Goal: Communication & Community: Connect with others

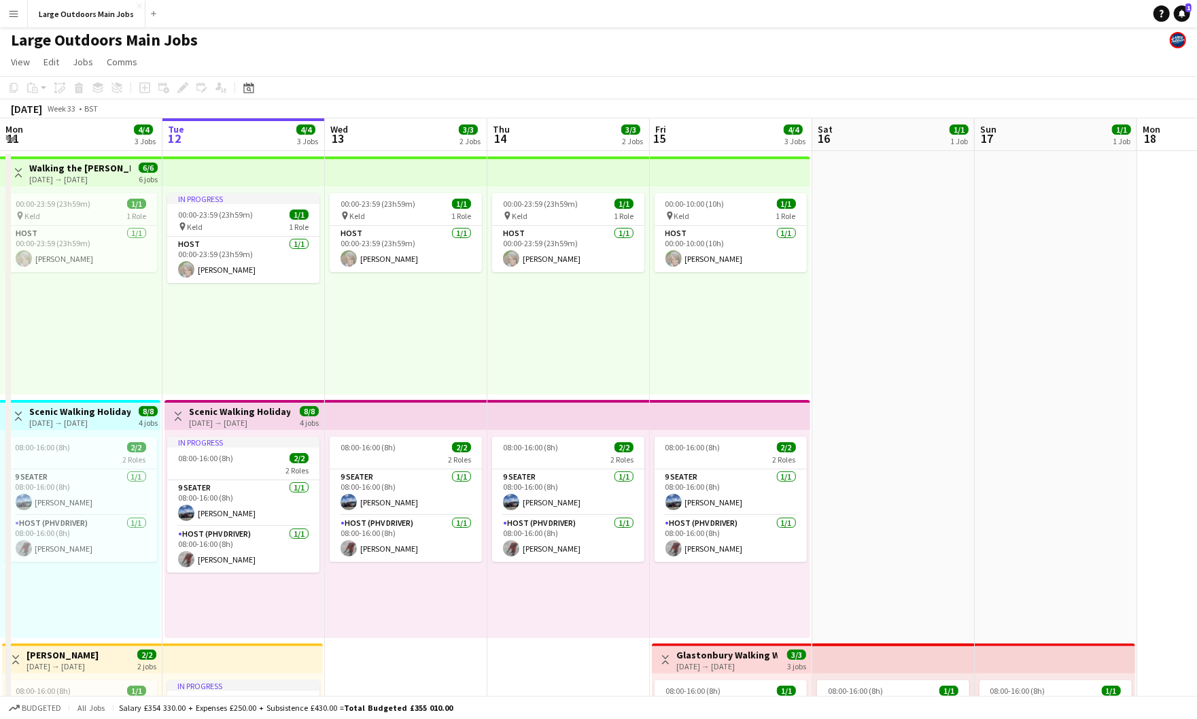
scroll to position [0, 460]
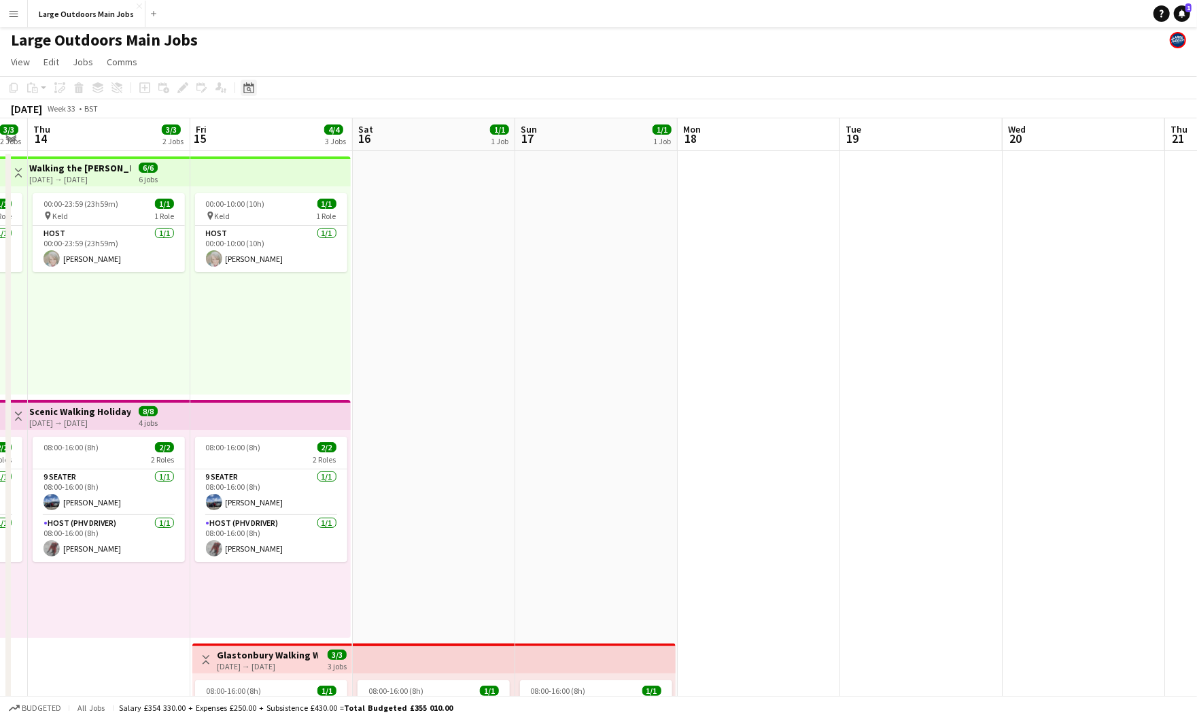
click at [251, 93] on icon "Date picker" at bounding box center [248, 87] width 11 height 11
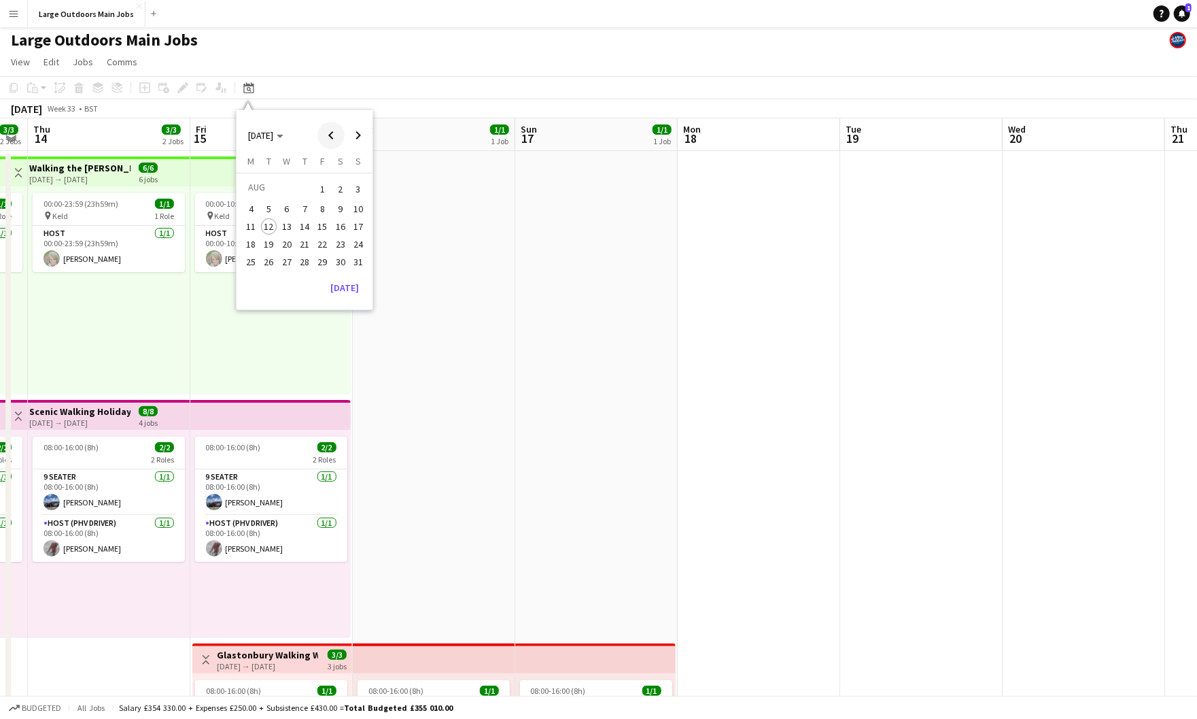
click at [332, 147] on span "Previous month" at bounding box center [331, 135] width 27 height 27
click at [345, 231] on span "12" at bounding box center [341, 223] width 16 height 16
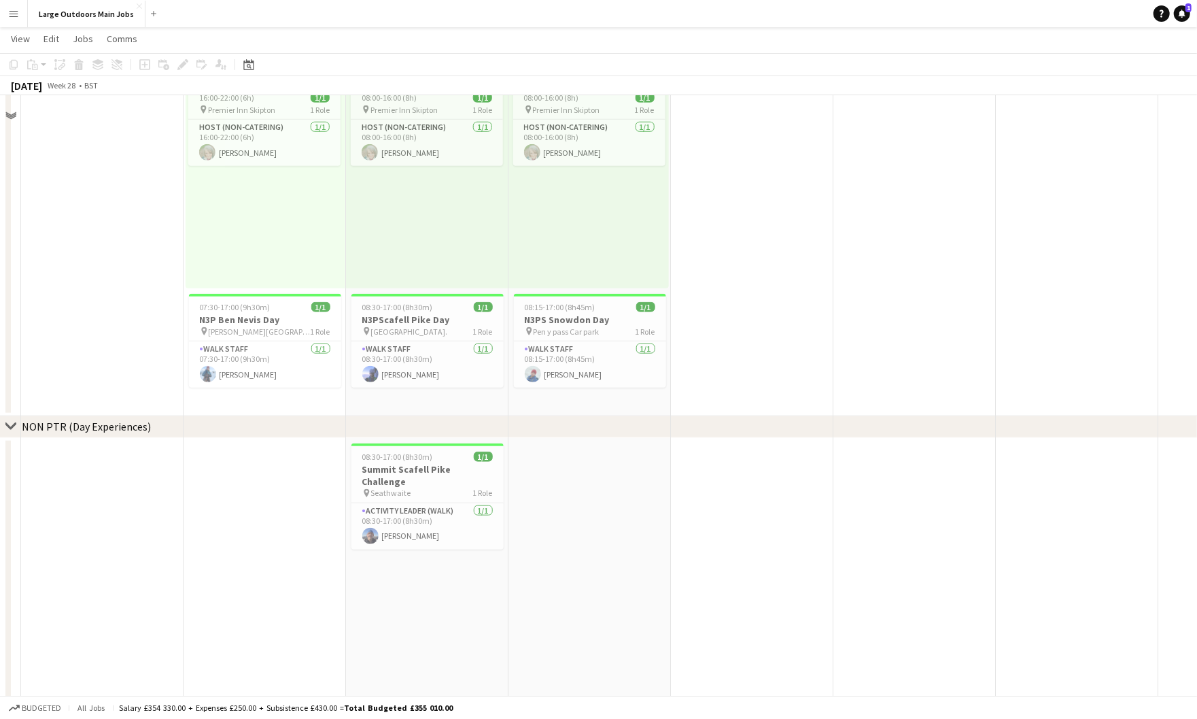
scroll to position [838, 0]
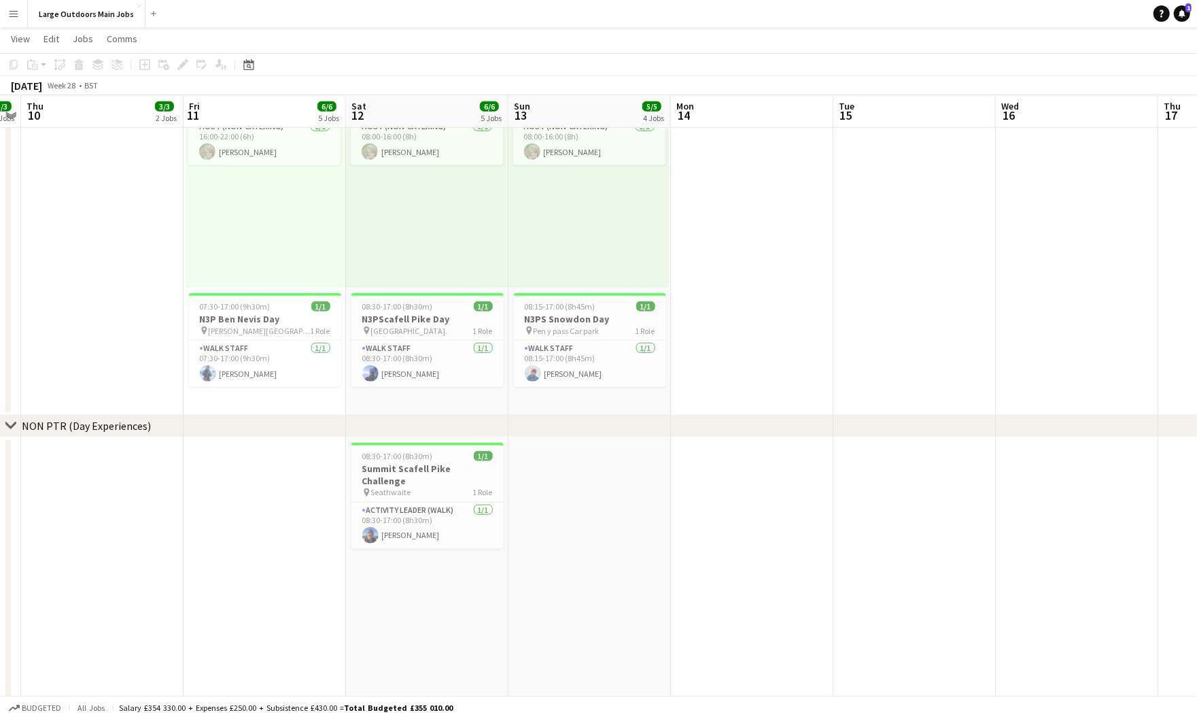
drag, startPoint x: 394, startPoint y: 548, endPoint x: 972, endPoint y: 162, distance: 694.6
click at [394, 548] on app-card-role "Activity Leader (Walk) [DATE] 08:30-17:00 (8h30m) [PERSON_NAME]" at bounding box center [428, 526] width 152 height 46
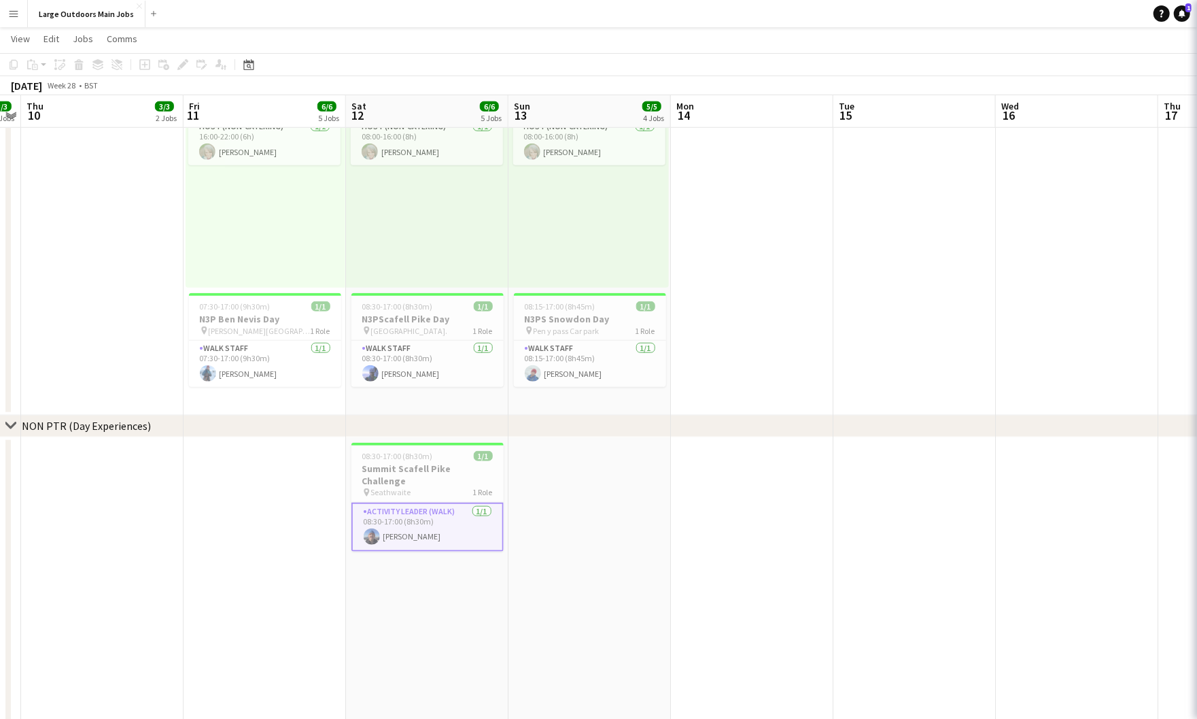
scroll to position [0, 466]
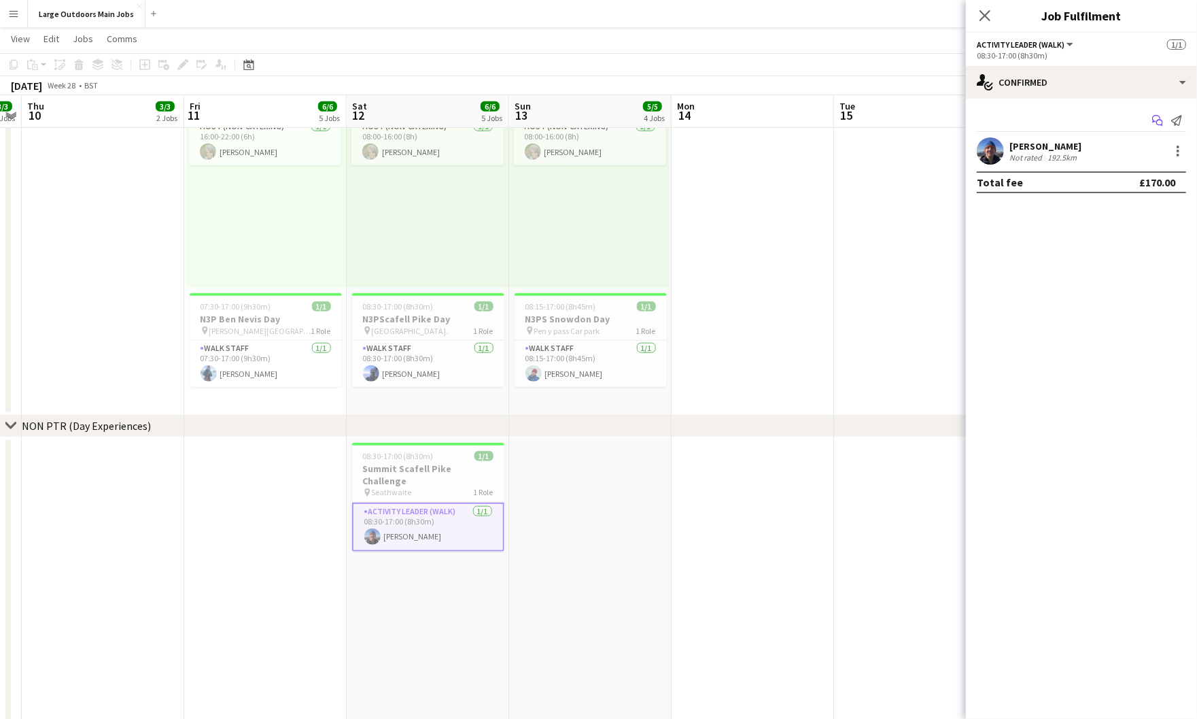
click at [1161, 126] on icon "Start chat" at bounding box center [1158, 120] width 11 height 11
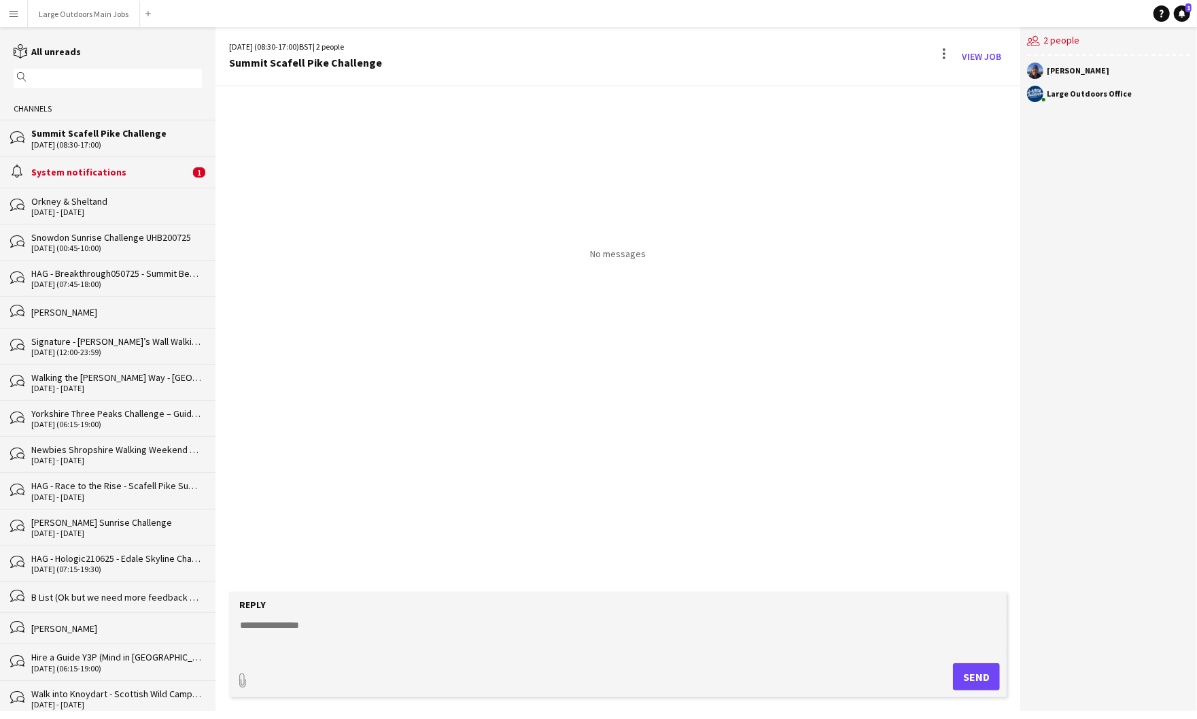
click at [270, 634] on textarea at bounding box center [621, 635] width 764 height 35
type textarea "********"
click at [71, 178] on div "System notifications" at bounding box center [110, 172] width 158 height 12
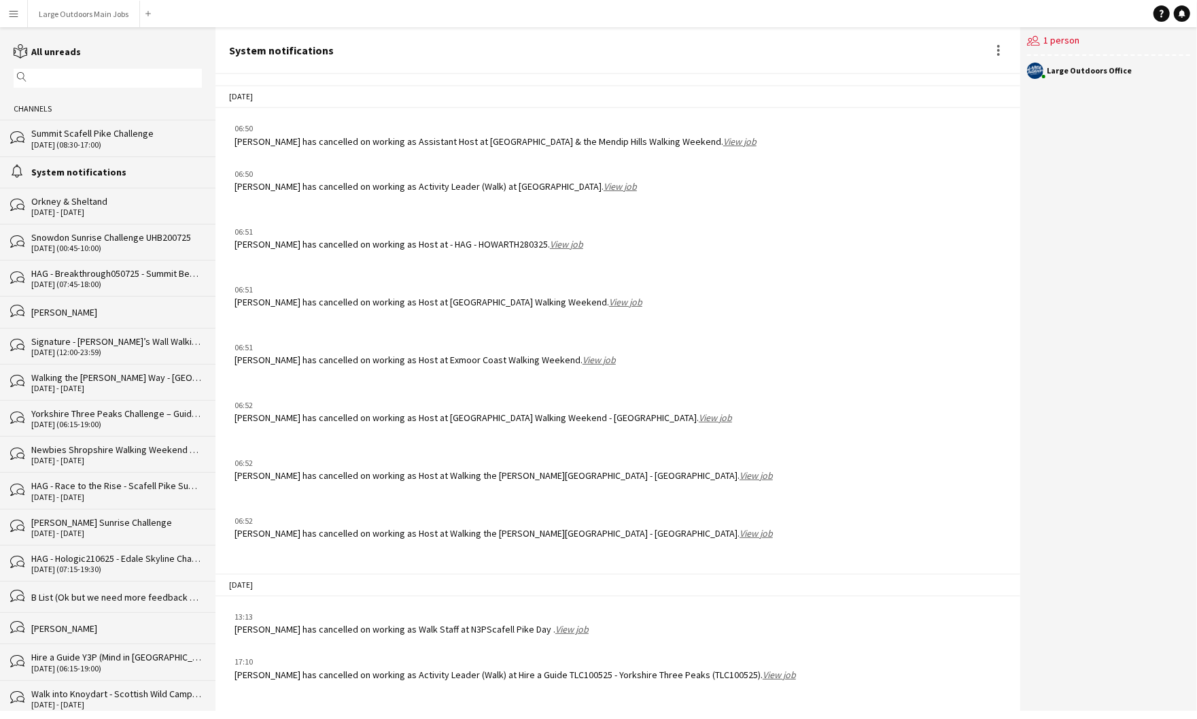
scroll to position [1798, 0]
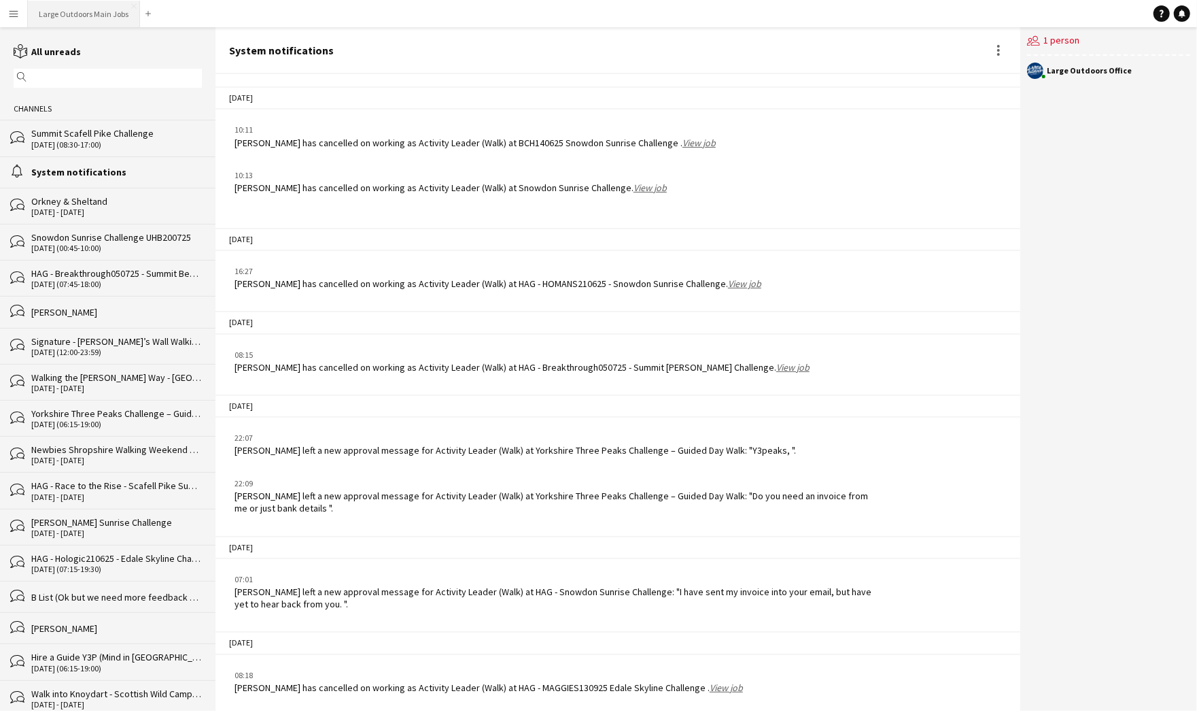
click at [101, 12] on button "Large Outdoors Main Jobs Close" at bounding box center [84, 14] width 112 height 27
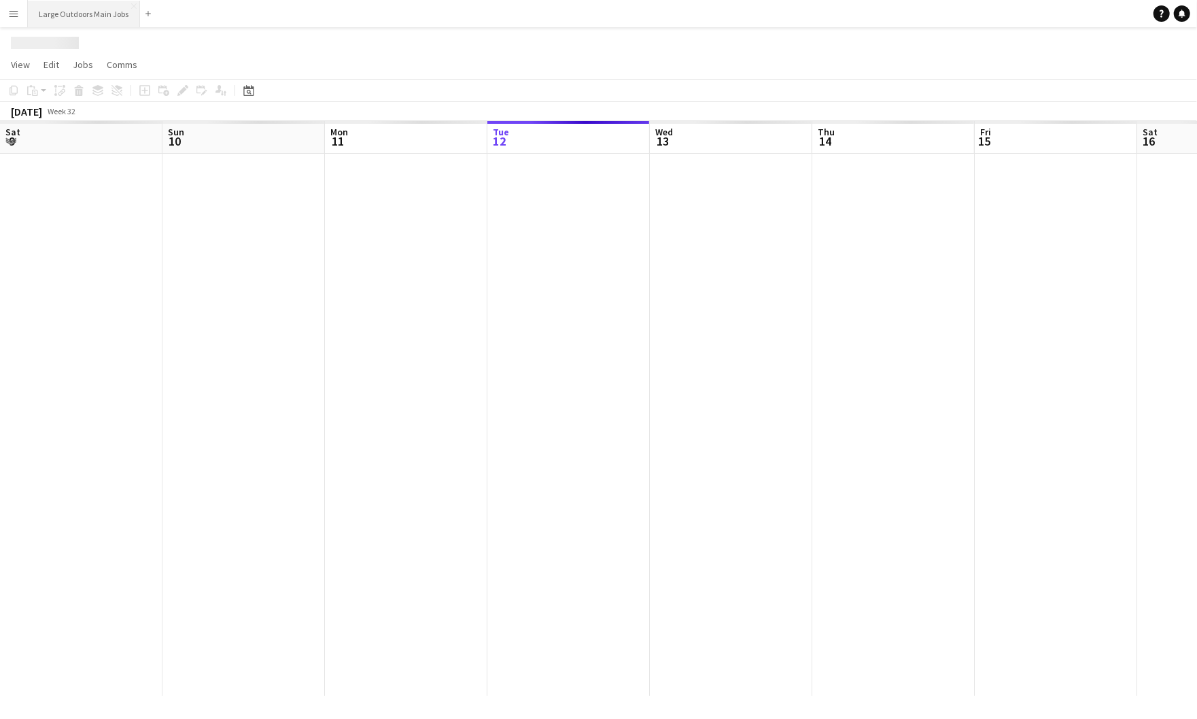
scroll to position [0, 324]
